Goal: Task Accomplishment & Management: Use online tool/utility

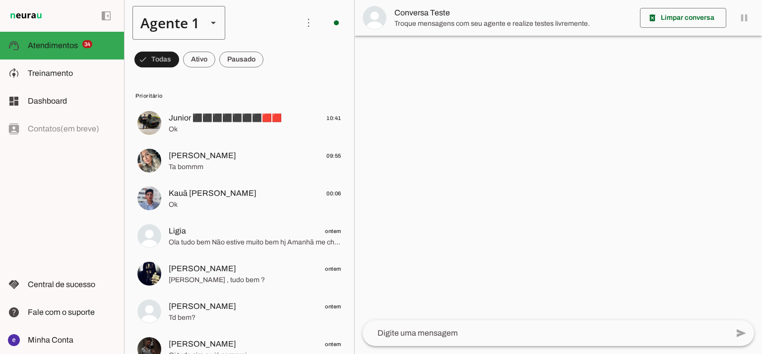
click at [188, 26] on div "Agente 1" at bounding box center [165, 23] width 67 height 34
click at [273, 69] on slot at bounding box center [311, 64] width 76 height 12
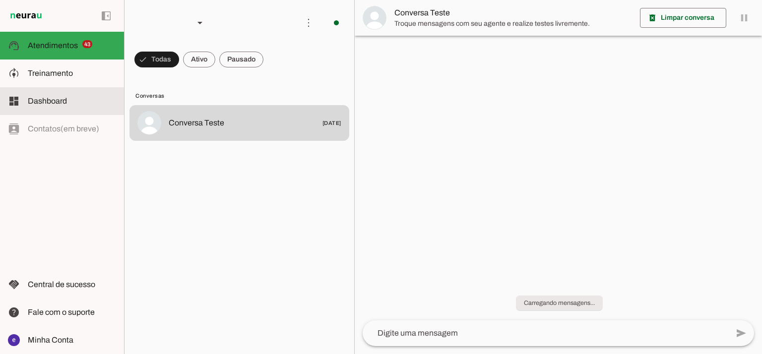
click at [96, 88] on md-item "dashboard Dashboard Dashboard" at bounding box center [62, 101] width 124 height 28
click at [0, 0] on robot-dashboard-page at bounding box center [0, 0] width 0 height 0
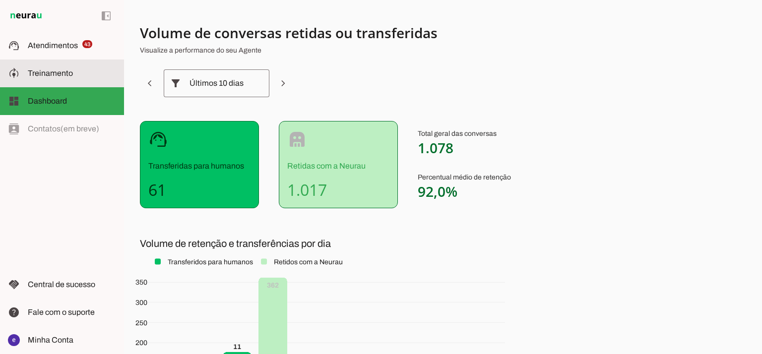
click at [95, 80] on md-item "model_training Treinamento Treinamento" at bounding box center [62, 74] width 124 height 28
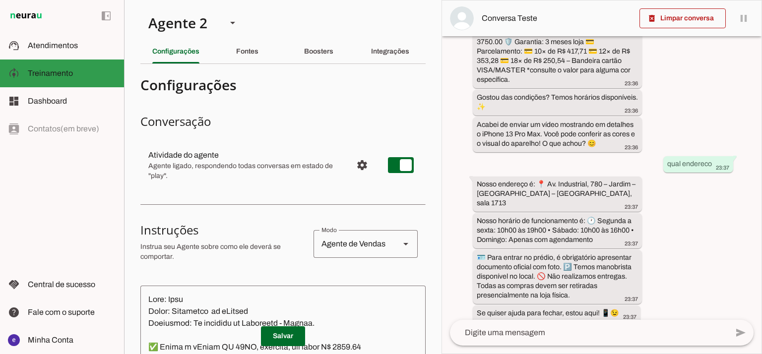
click at [79, 63] on md-item "model_training Treinamento Treinamento" at bounding box center [62, 74] width 124 height 28
click at [75, 46] on span "Atendimentos" at bounding box center [53, 45] width 50 height 8
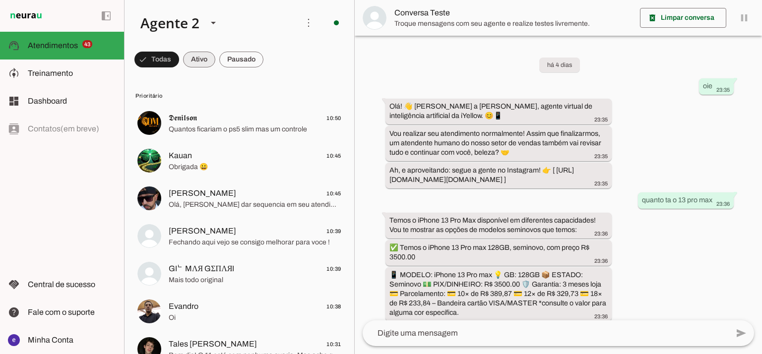
scroll to position [297, 0]
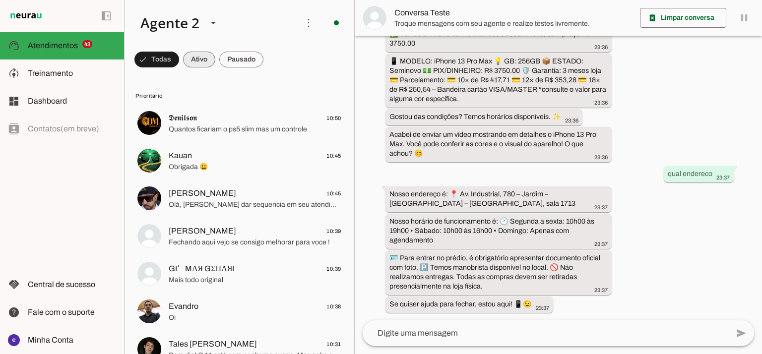
click at [179, 62] on span at bounding box center [156, 60] width 45 height 24
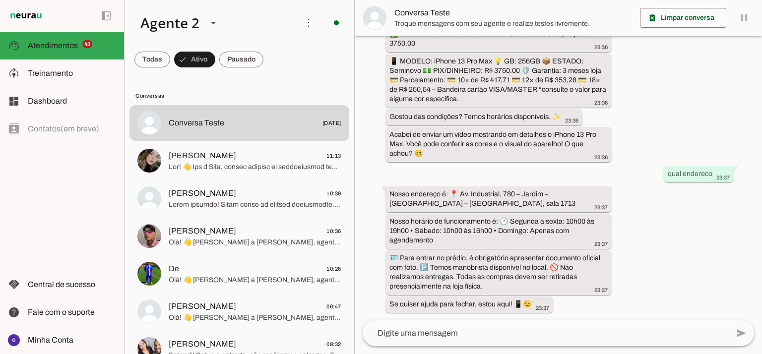
scroll to position [0, 0]
